Goal: Browse casually: Explore the website without a specific task or goal

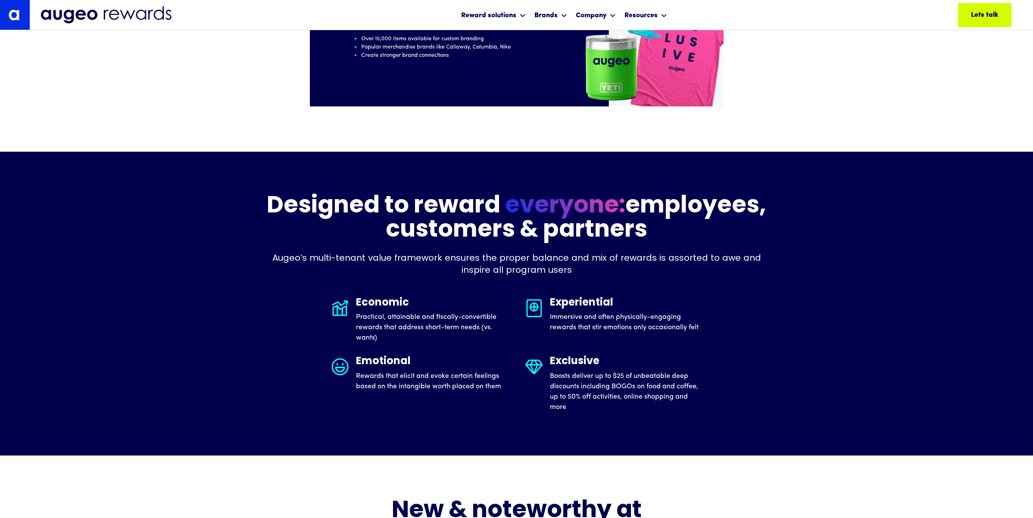
scroll to position [2296, 0]
